Goal: Register for event/course

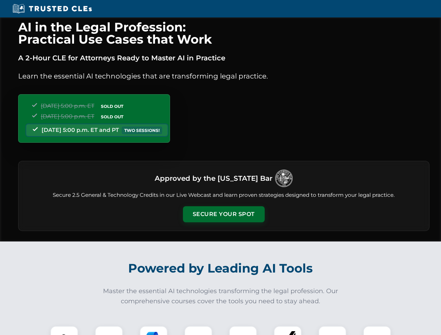
click at [223, 214] on button "Secure Your Spot" at bounding box center [224, 214] width 82 height 16
click at [64, 331] on img at bounding box center [64, 340] width 20 height 20
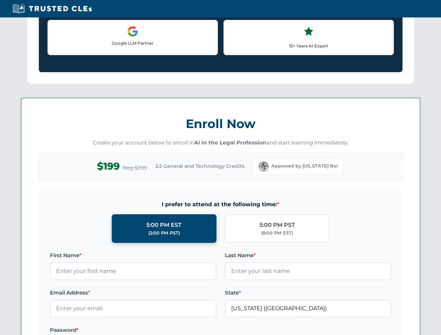
click at [154, 331] on label "Password *" at bounding box center [133, 330] width 167 height 8
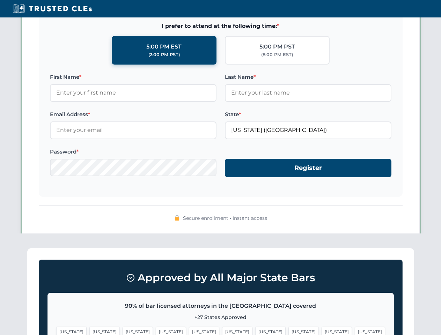
click at [322, 331] on span "[US_STATE]" at bounding box center [337, 332] width 30 height 10
